Goal: Consume media (video, audio)

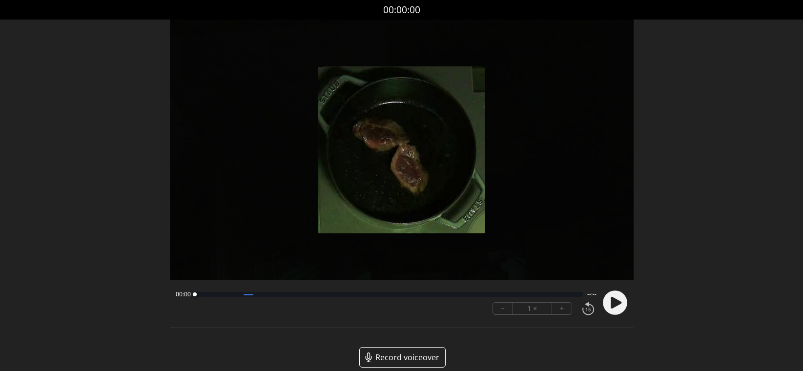
click at [601, 301] on div at bounding box center [613, 302] width 29 height 33
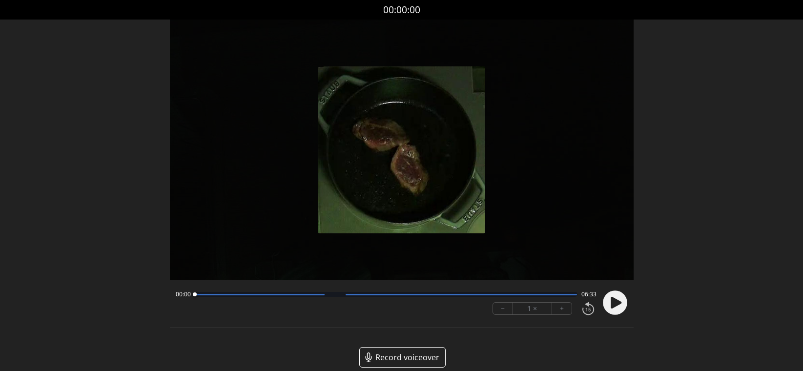
click at [612, 302] on icon at bounding box center [616, 303] width 11 height 12
click at [529, 296] on div at bounding box center [386, 294] width 383 height 5
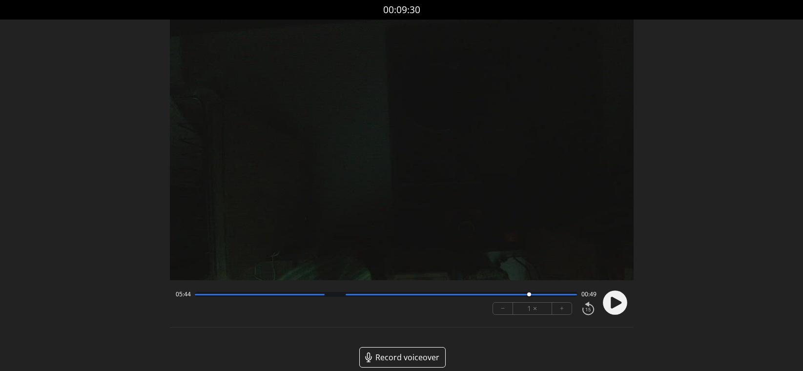
click at [612, 303] on icon at bounding box center [616, 303] width 11 height 12
click at [563, 313] on button "+" at bounding box center [562, 309] width 20 height 12
drag, startPoint x: 537, startPoint y: 295, endPoint x: 459, endPoint y: 295, distance: 78.1
click at [459, 295] on div at bounding box center [459, 295] width 4 height 4
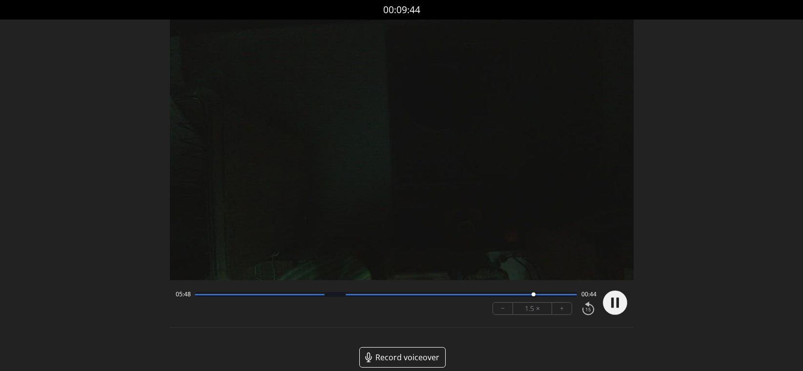
click at [612, 303] on icon at bounding box center [613, 303] width 2 height 10
